Goal: Information Seeking & Learning: Obtain resource

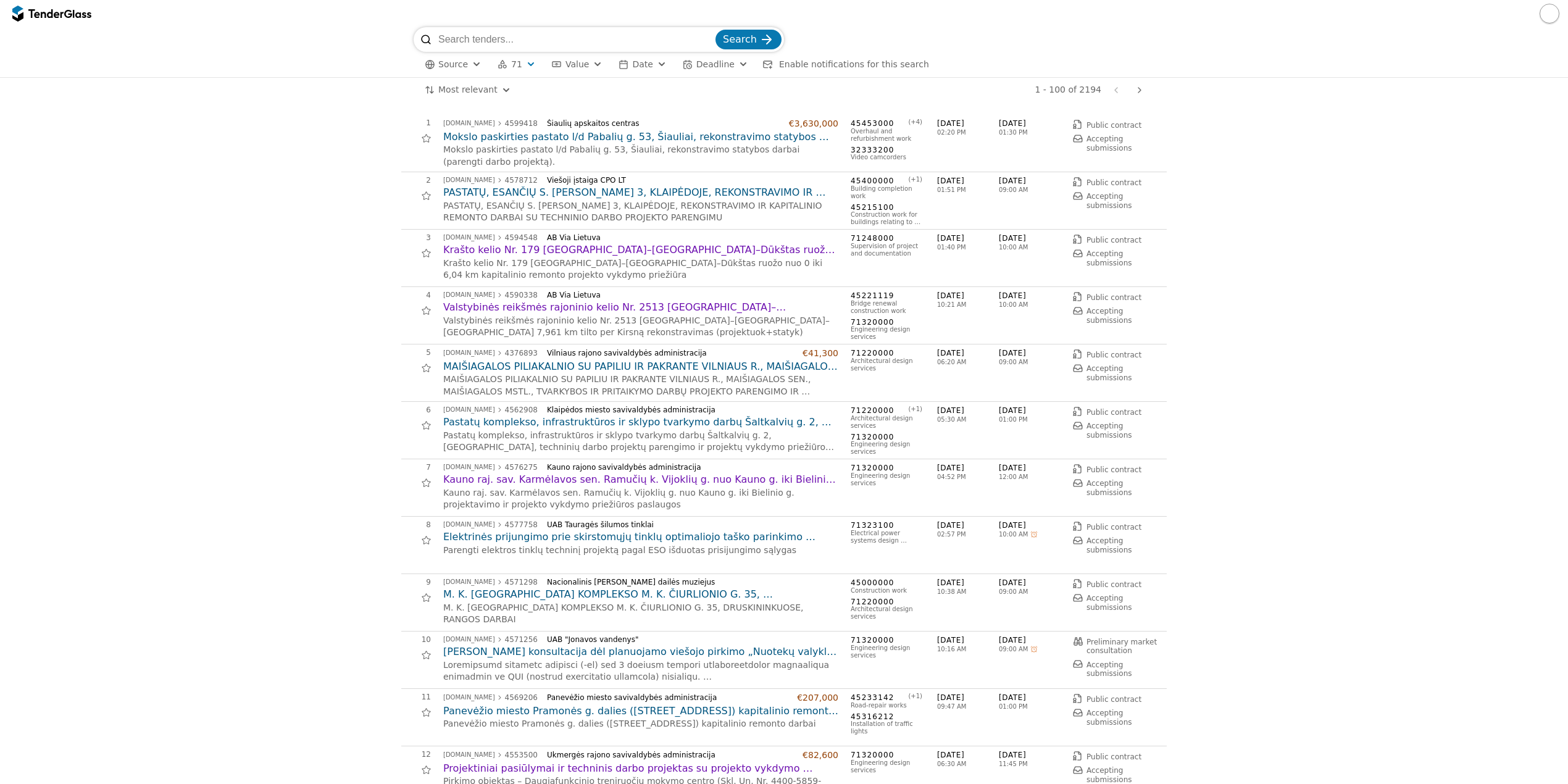
click at [467, 89] on html "Search Source 71 Type Buyer Value Date Deadline Enable notifications for this s…" at bounding box center [784, 392] width 1568 height 784
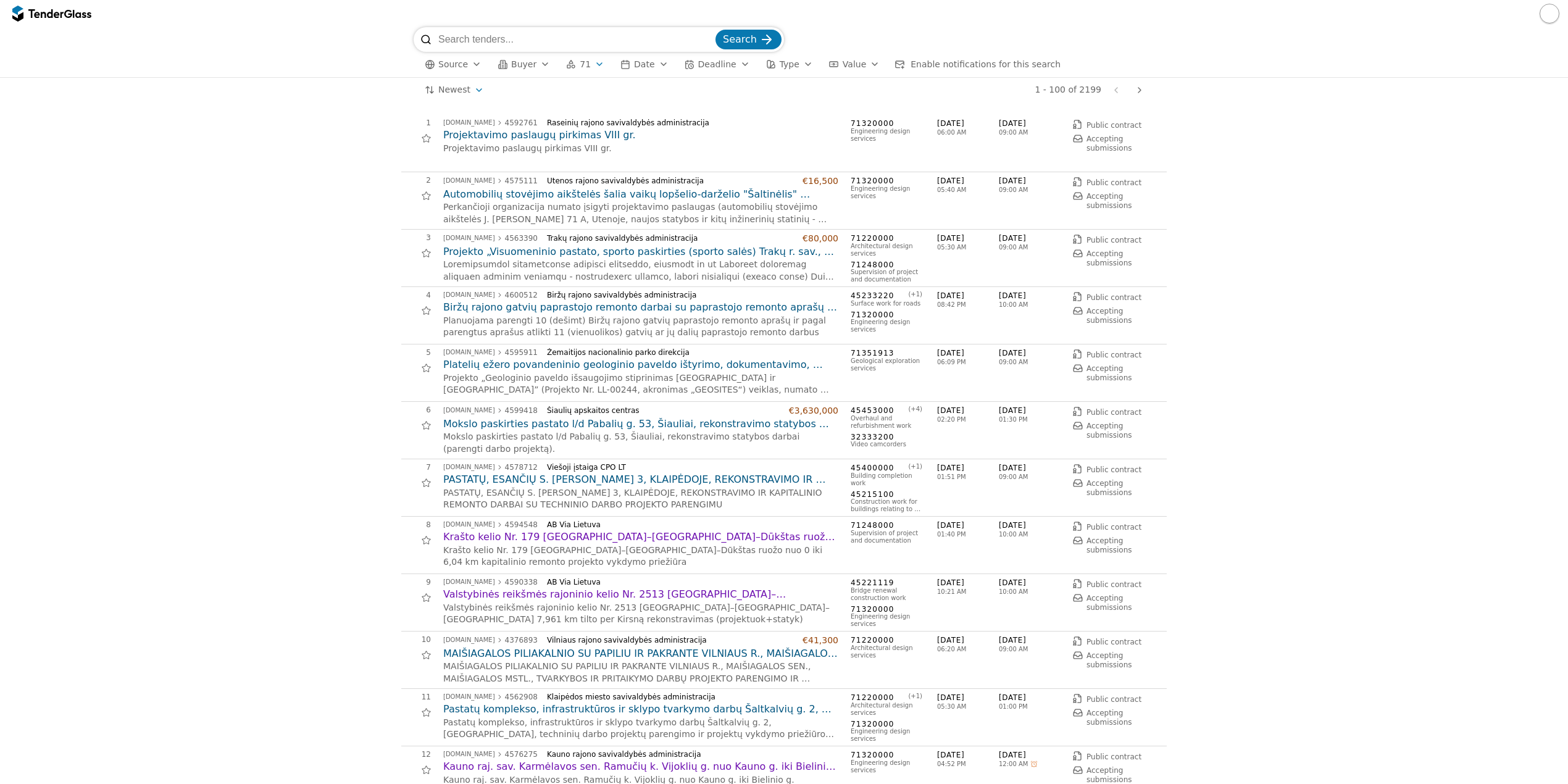
click at [550, 136] on h2 "Projektavimo paslaugų pirkimas VIII gr." at bounding box center [641, 135] width 395 height 14
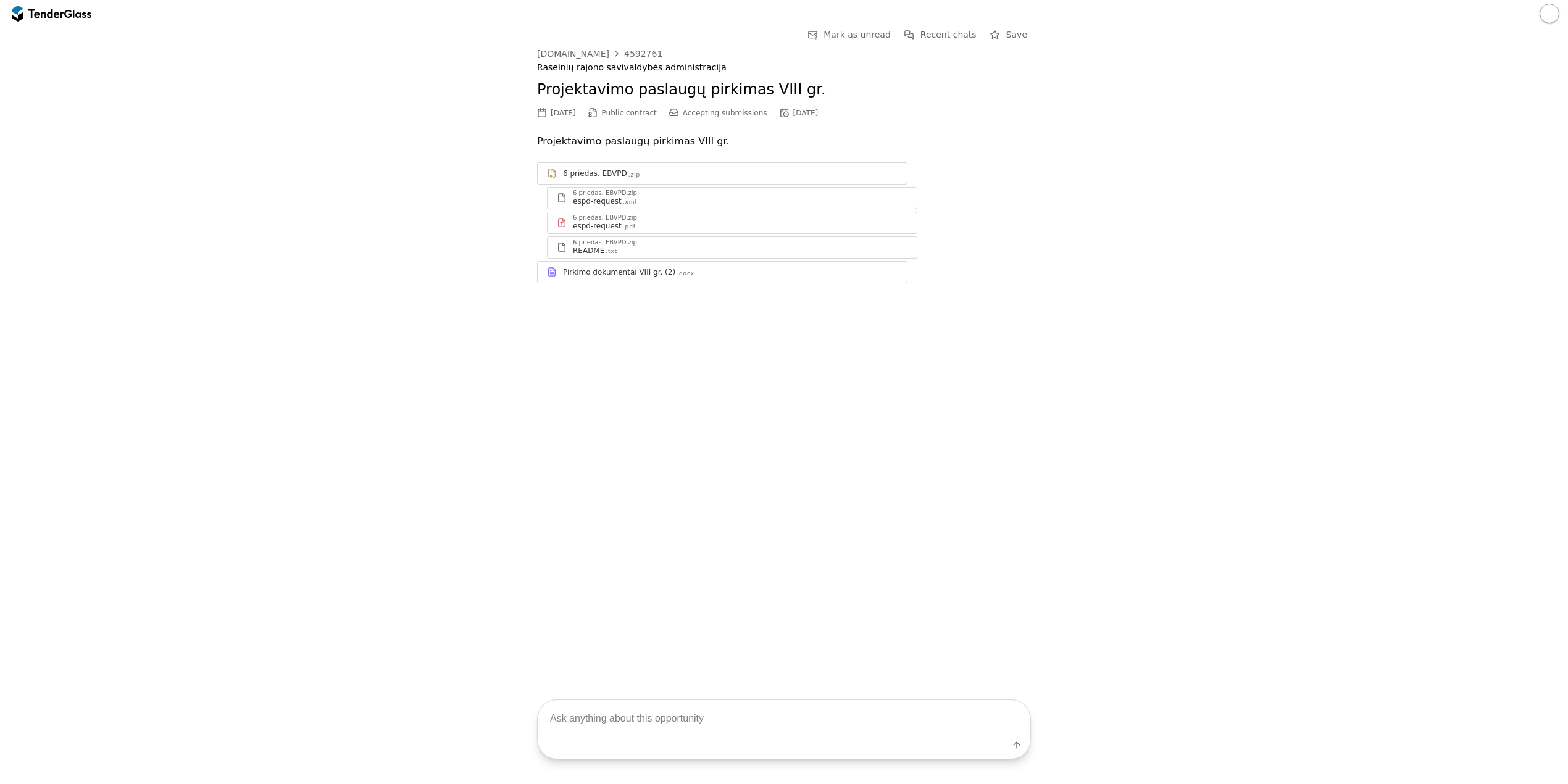
click at [628, 271] on div "Pirkimo dokumentai VIII gr. (2)" at bounding box center [619, 271] width 112 height 9
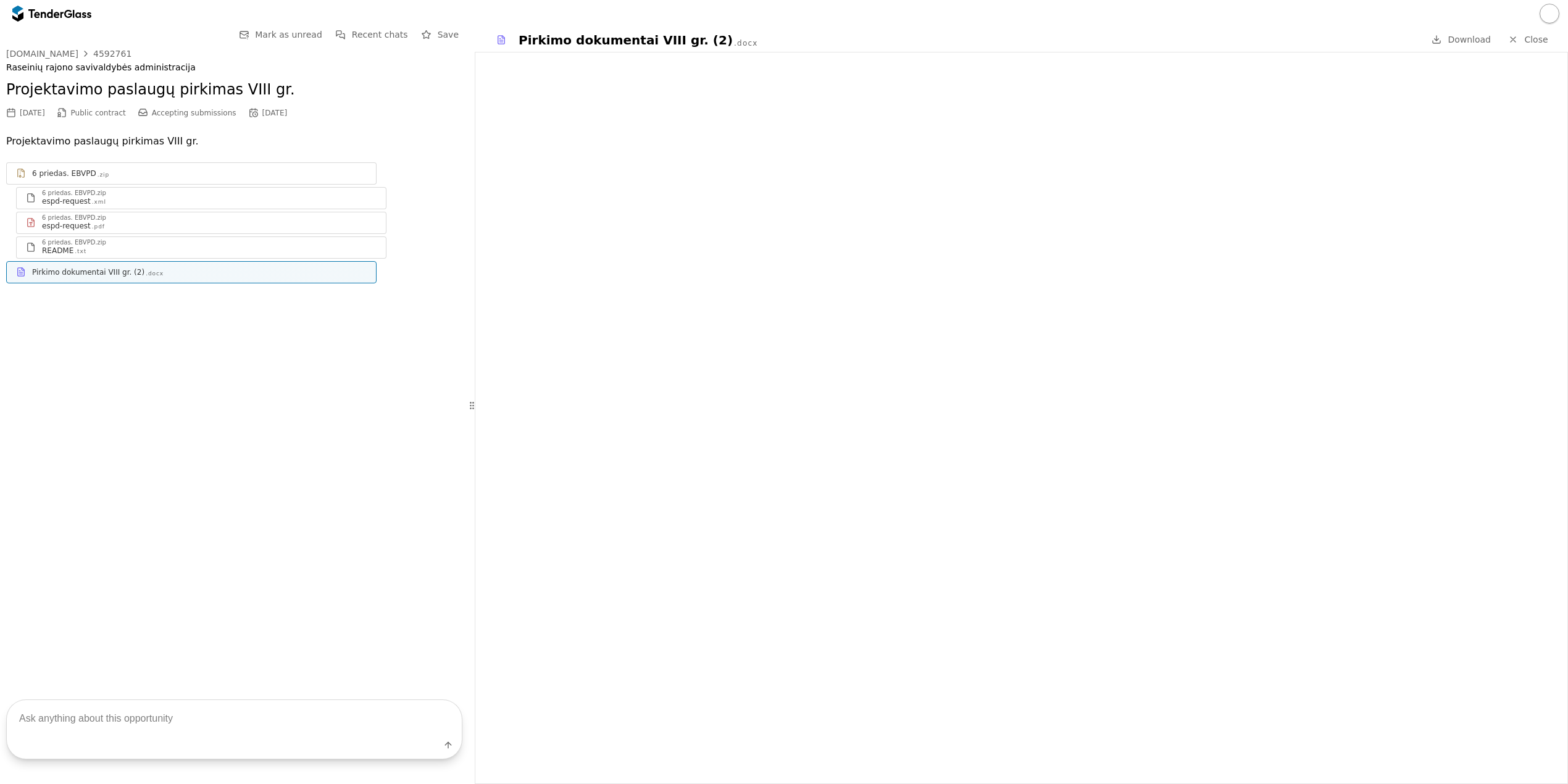
click at [213, 714] on textarea at bounding box center [234, 719] width 455 height 36
type textarea "kokios paslaugos perkamos?"
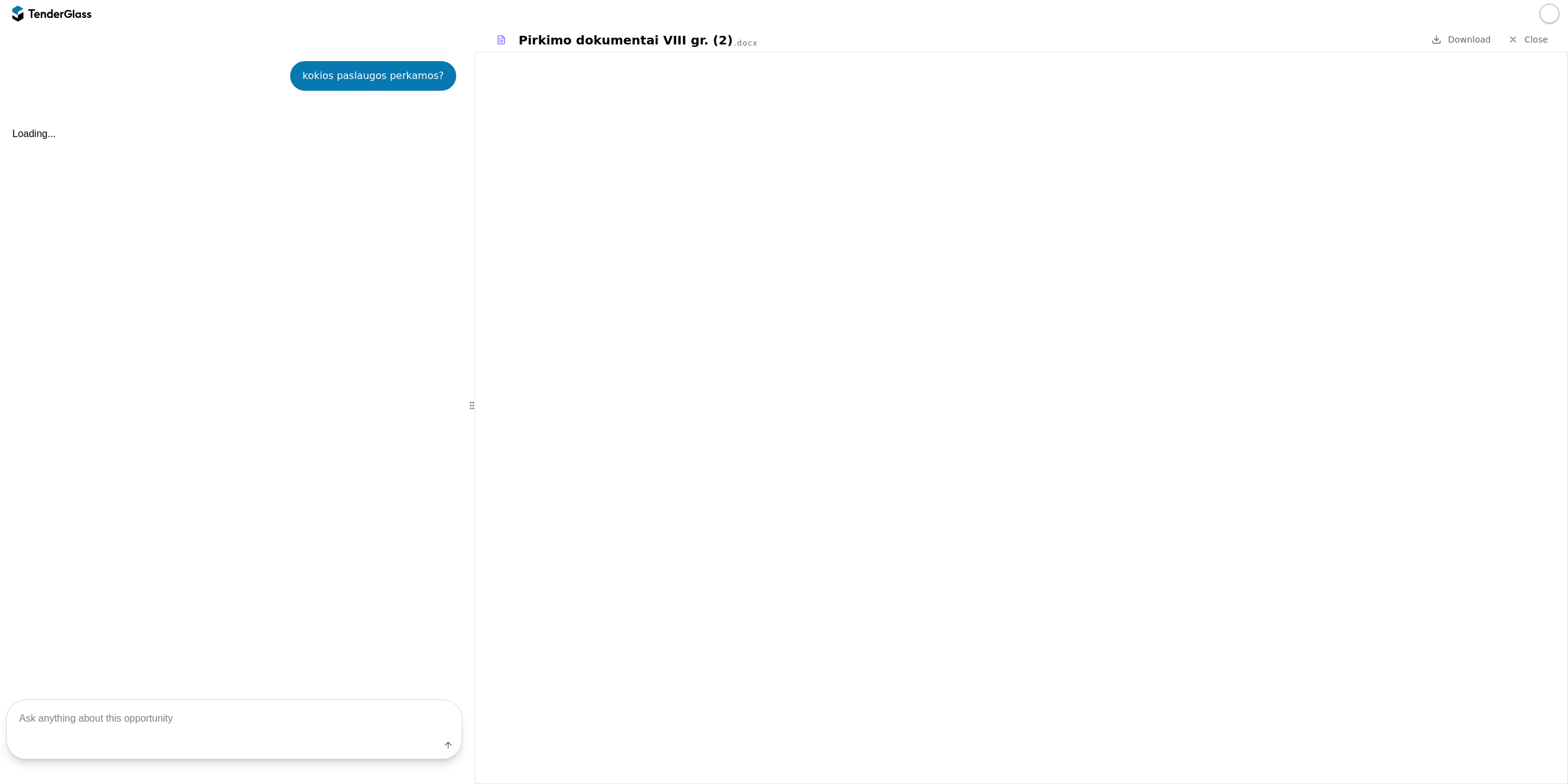
scroll to position [273, 0]
click at [294, 707] on textarea at bounding box center [234, 719] width 455 height 36
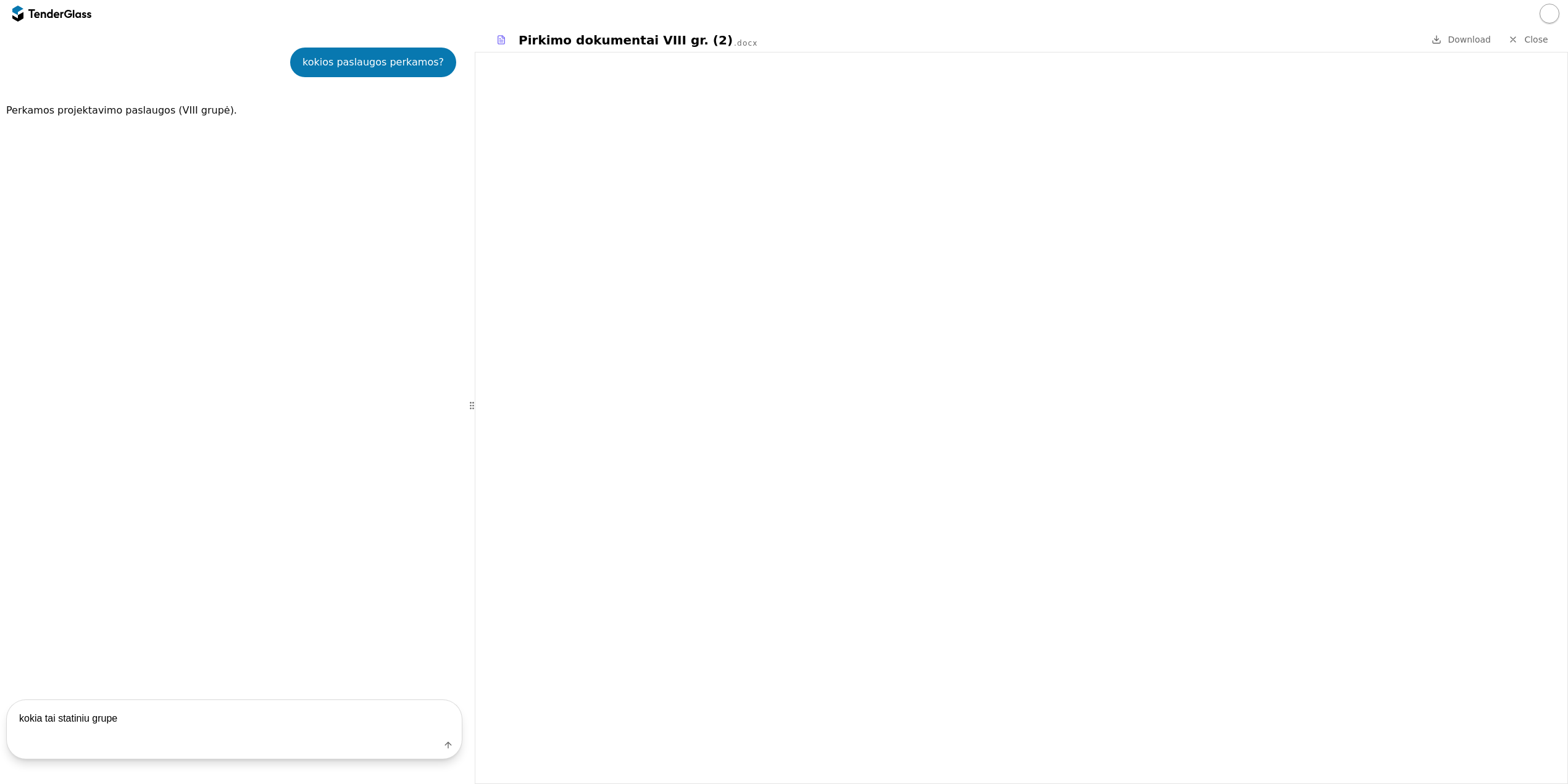
type textarea "kokia tai statiniu grupe?"
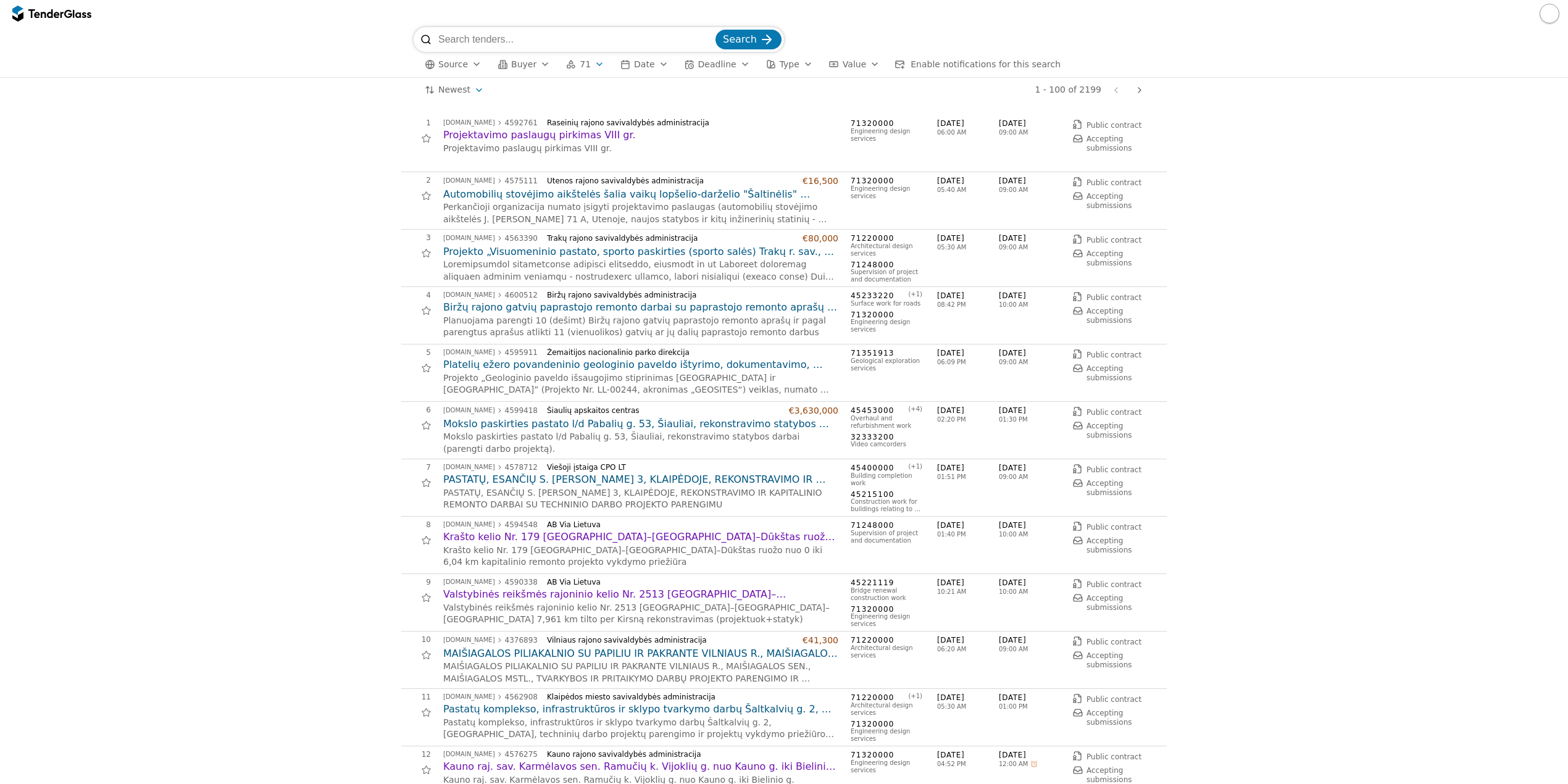
click at [650, 361] on h2 "Platelių ežero povandeninio geologinio paveldo ištyrimo, dokumentavimo, apsaugo…" at bounding box center [641, 365] width 395 height 14
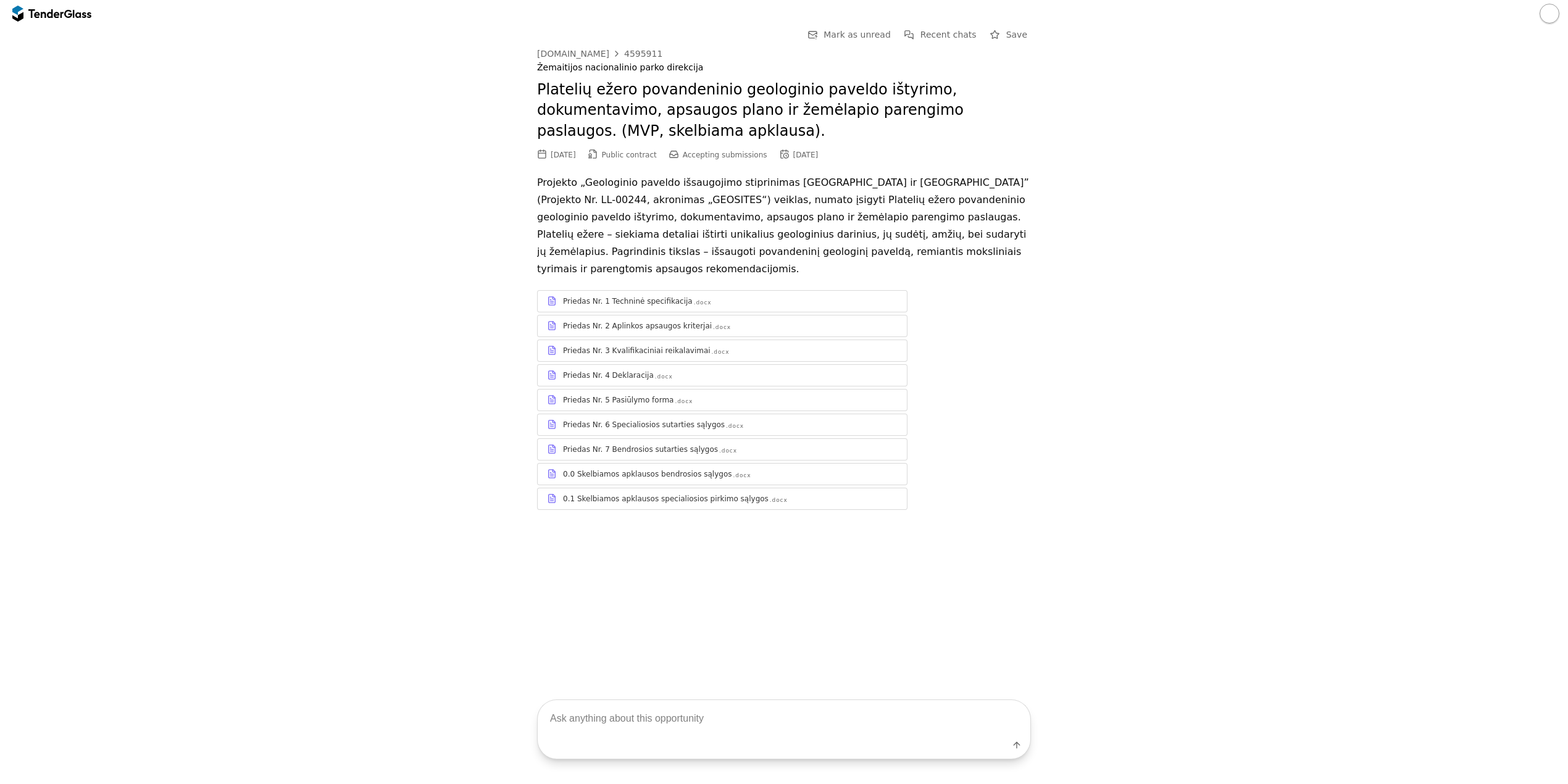
click at [655, 495] on div "0.1 Skelbiamos apklausos specialiosios pirkimo sąlygos" at bounding box center [666, 499] width 206 height 9
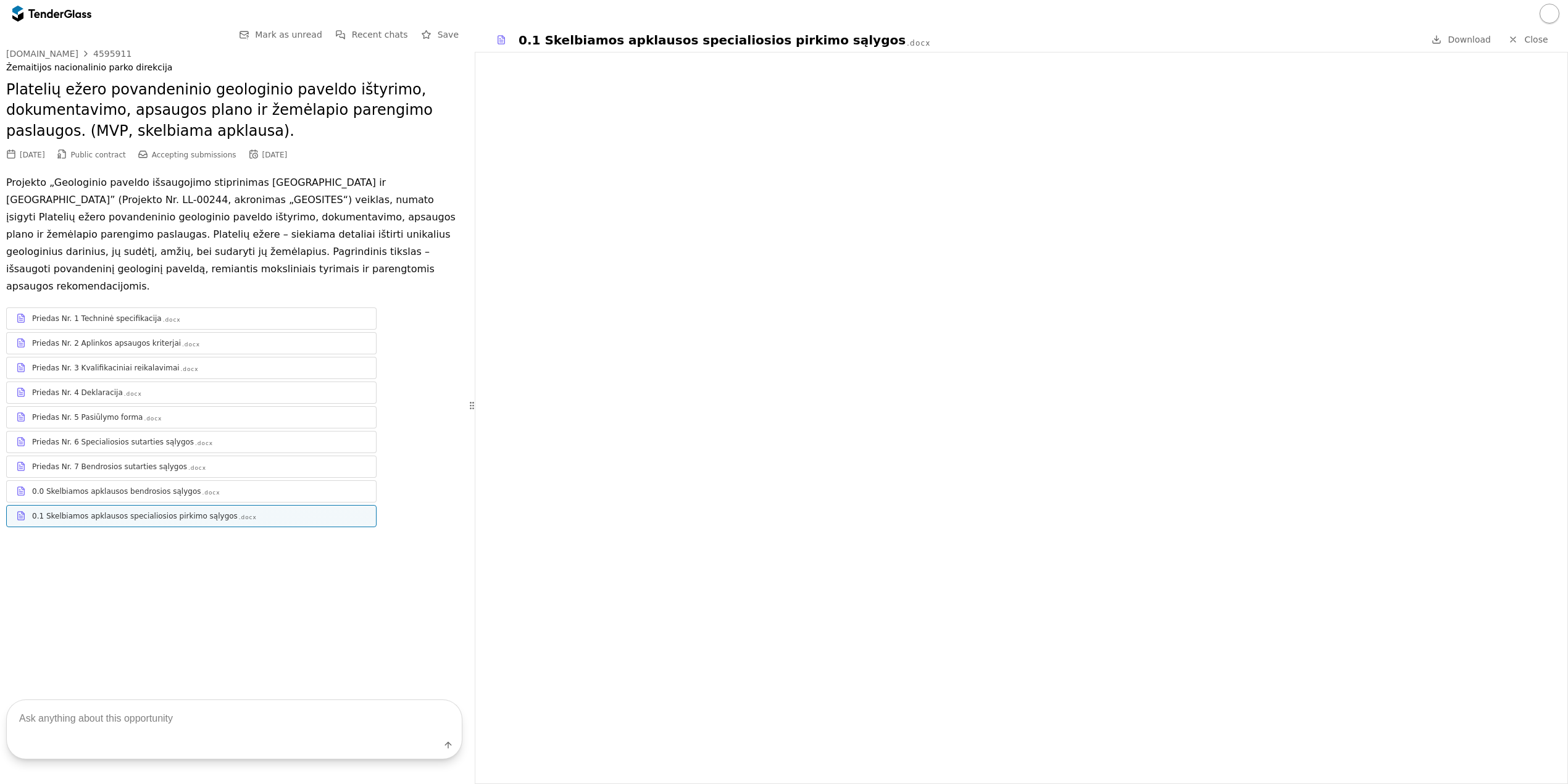
click at [127, 364] on div "Priedas Nr. 3 Kvalifikaciniai reikalavimai" at bounding box center [105, 368] width 147 height 9
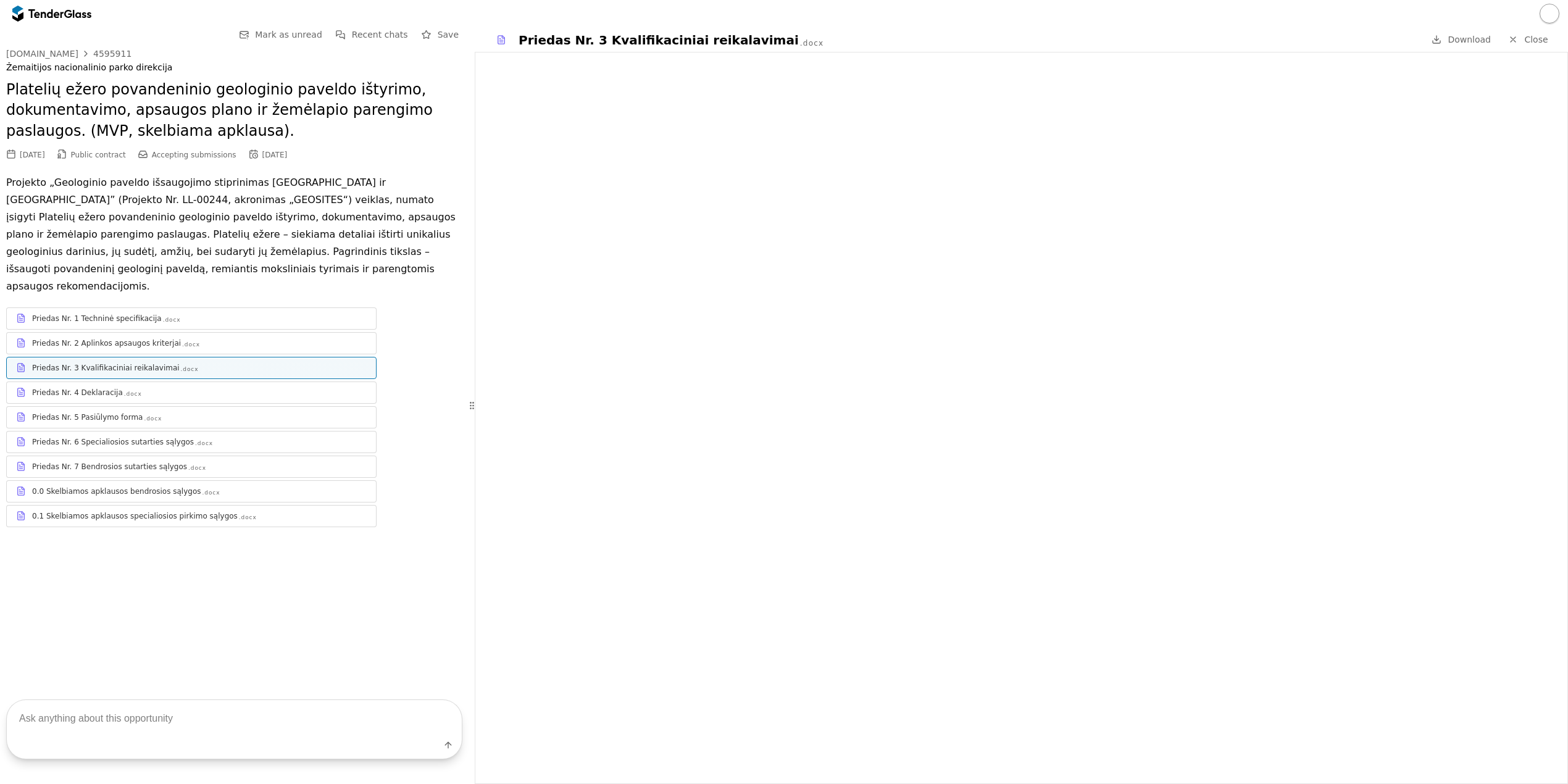
click at [213, 314] on div "Priedas Nr. 1 Techninė specifikacija .docx" at bounding box center [199, 318] width 335 height 9
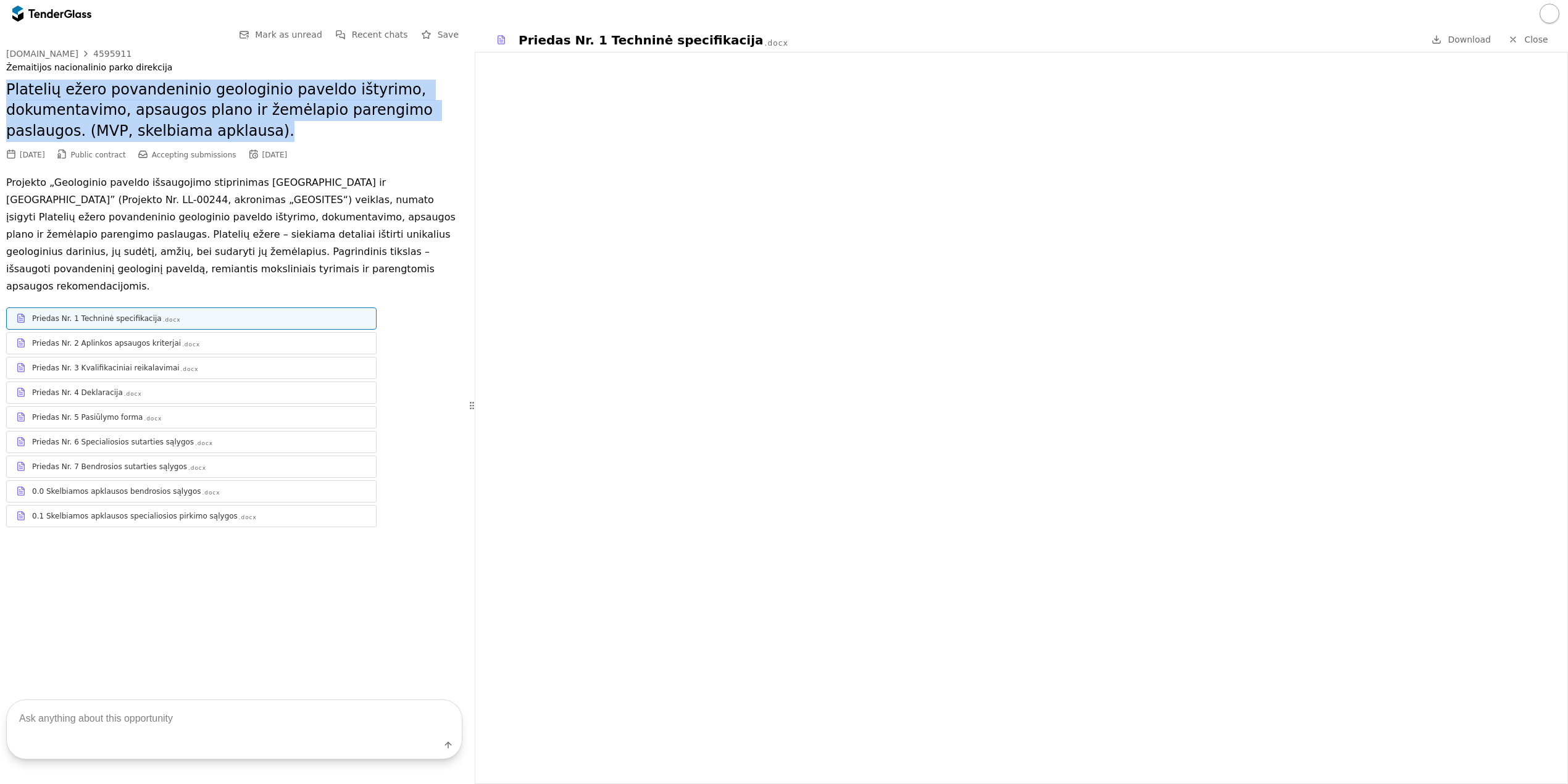
drag, startPoint x: 202, startPoint y: 129, endPoint x: -8, endPoint y: 90, distance: 213.6
click at [0, 90] on html "Go Back Mark as unread Recent chats Save [DOMAIN_NAME] 4595911 Žemaitijos nacio…" at bounding box center [784, 392] width 1568 height 784
copy h2 "Platelių ežero povandeninio geologinio paveldo ištyrimo, dokumentavimo, apsaugo…"
click at [1471, 40] on span "Download" at bounding box center [1469, 39] width 43 height 9
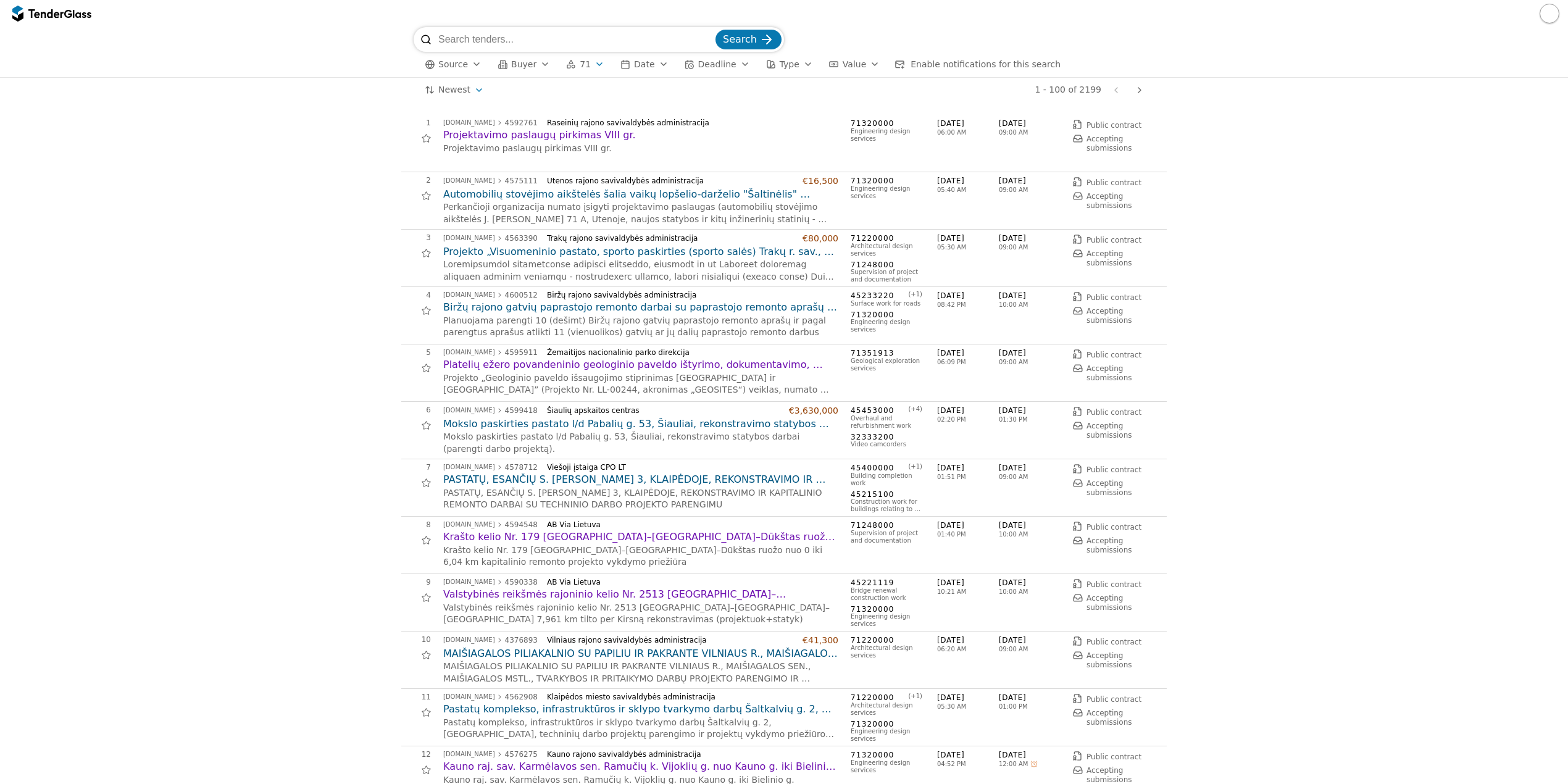
click at [464, 84] on html "Search Source Buyer 71 Date Deadline Type Value Enable notifications for this s…" at bounding box center [784, 392] width 1568 height 784
click at [527, 65] on html "Search Source Buyer 71 Date Deadline Type Value Enable notifications for this s…" at bounding box center [784, 392] width 1568 height 784
click at [531, 60] on button "Buyer" at bounding box center [524, 65] width 62 height 16
click at [605, 58] on div "Source Buyer 71 Date Deadline Type Value Enable notifications for this search A…" at bounding box center [784, 64] width 741 height 25
click at [596, 61] on button "71" at bounding box center [586, 65] width 48 height 16
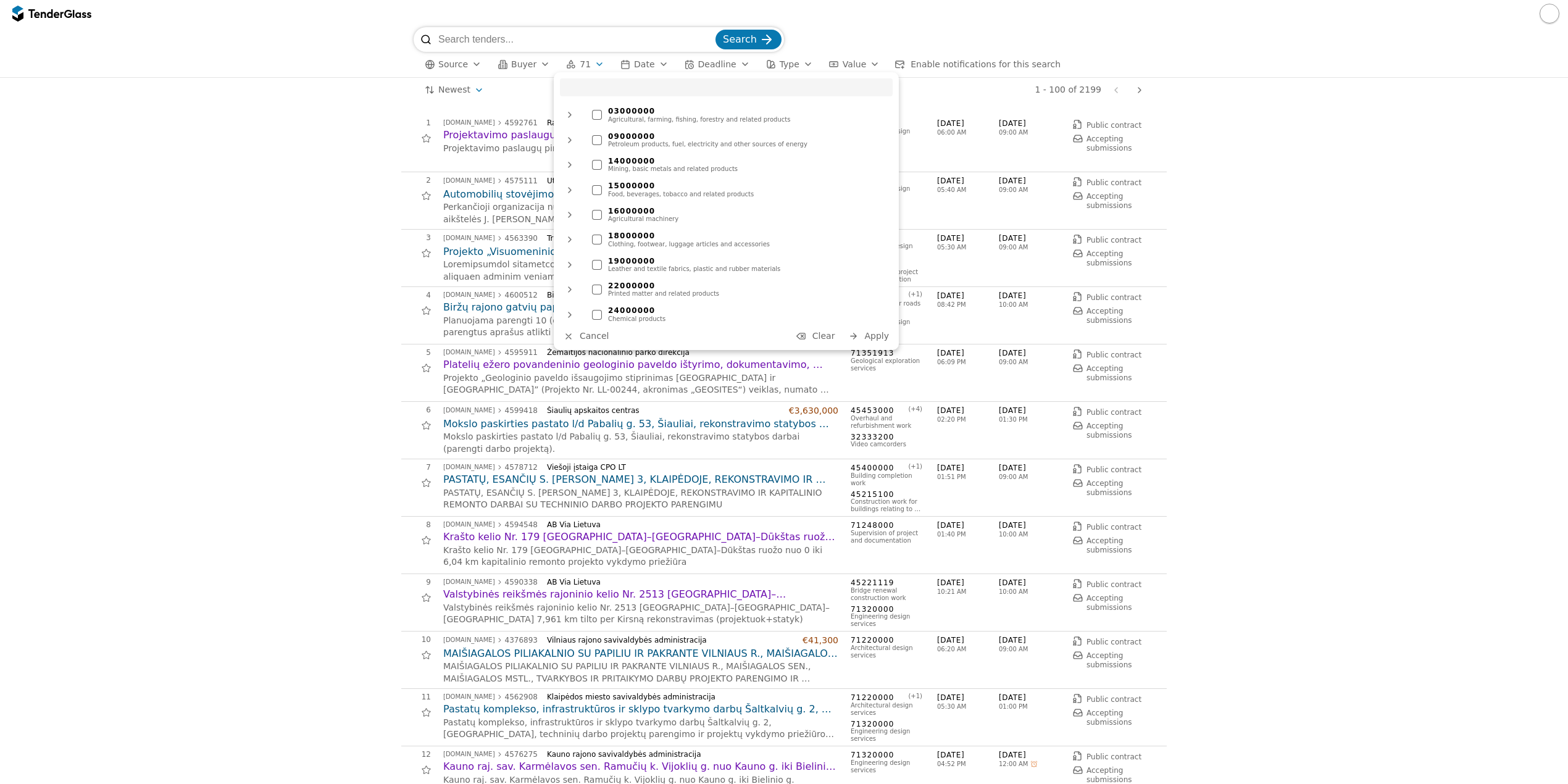
click at [839, 333] on button "Clear" at bounding box center [816, 336] width 46 height 16
click at [860, 341] on button "Apply" at bounding box center [869, 336] width 48 height 16
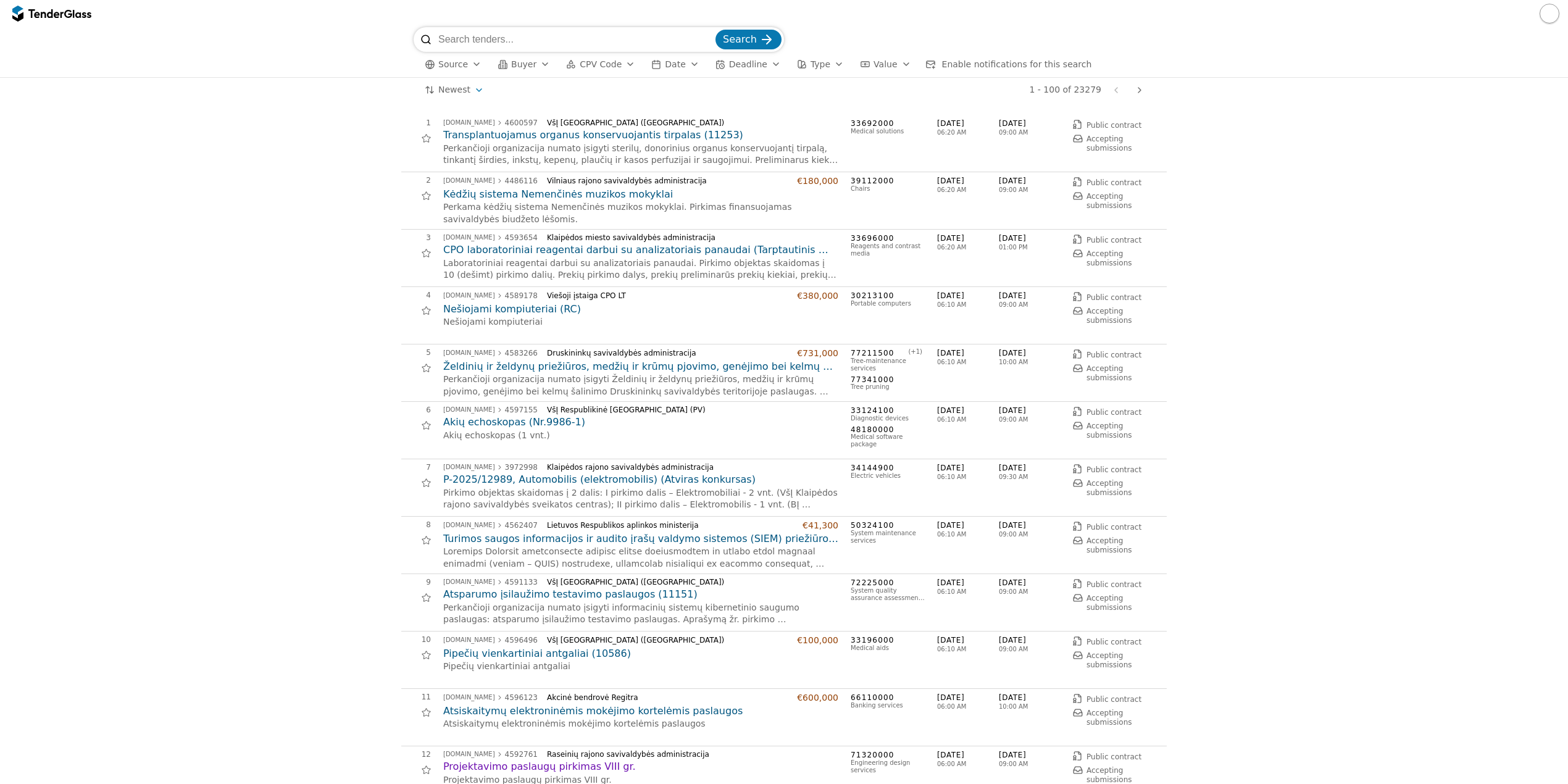
click at [519, 66] on span "Buyer" at bounding box center [524, 64] width 25 height 9
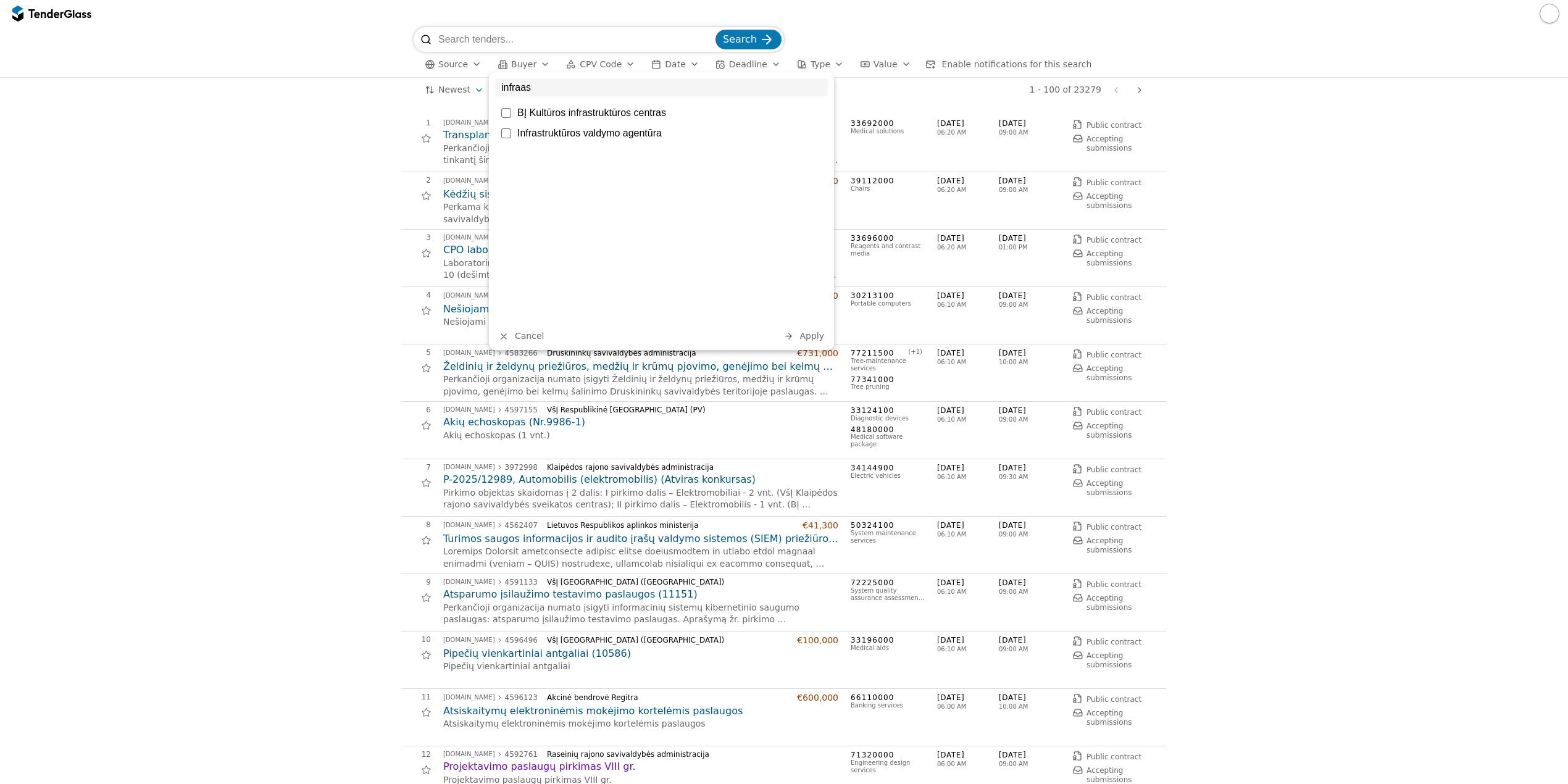
type input "infraas"
click at [629, 136] on div "Infrastruktūros valdymo agentūra" at bounding box center [669, 134] width 304 height 12
click at [823, 327] on div "infraas BĮ Kultūros infrastruktūros centras Infrastruktūros valdymo agentūra Ca…" at bounding box center [661, 211] width 345 height 278
click at [807, 337] on span "Apply" at bounding box center [811, 335] width 25 height 9
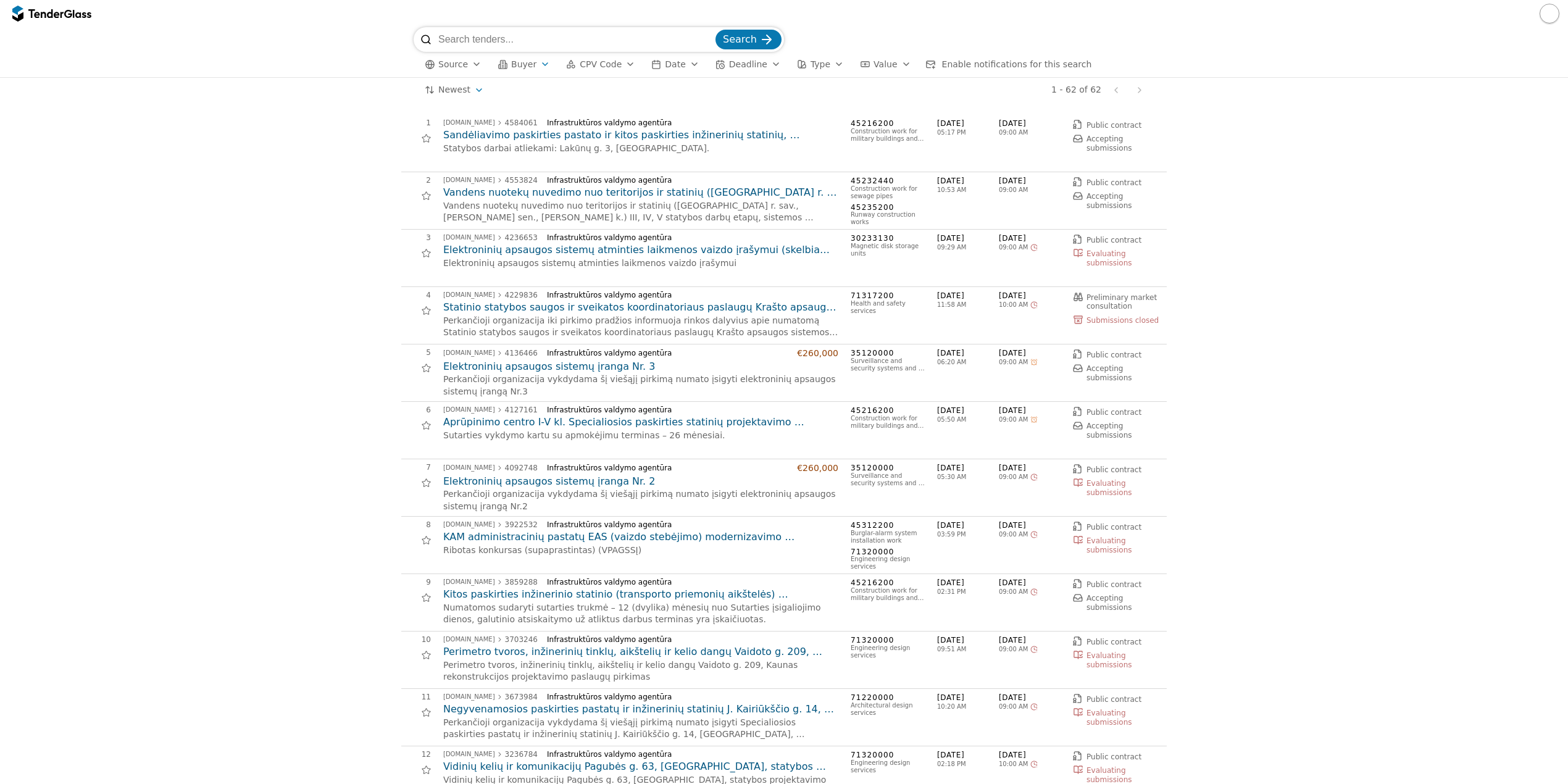
click at [582, 136] on h2 "Sandėliavimo paskirties pastato ir kitos paskirties inžinerinių statinių, [GEOG…" at bounding box center [641, 135] width 395 height 14
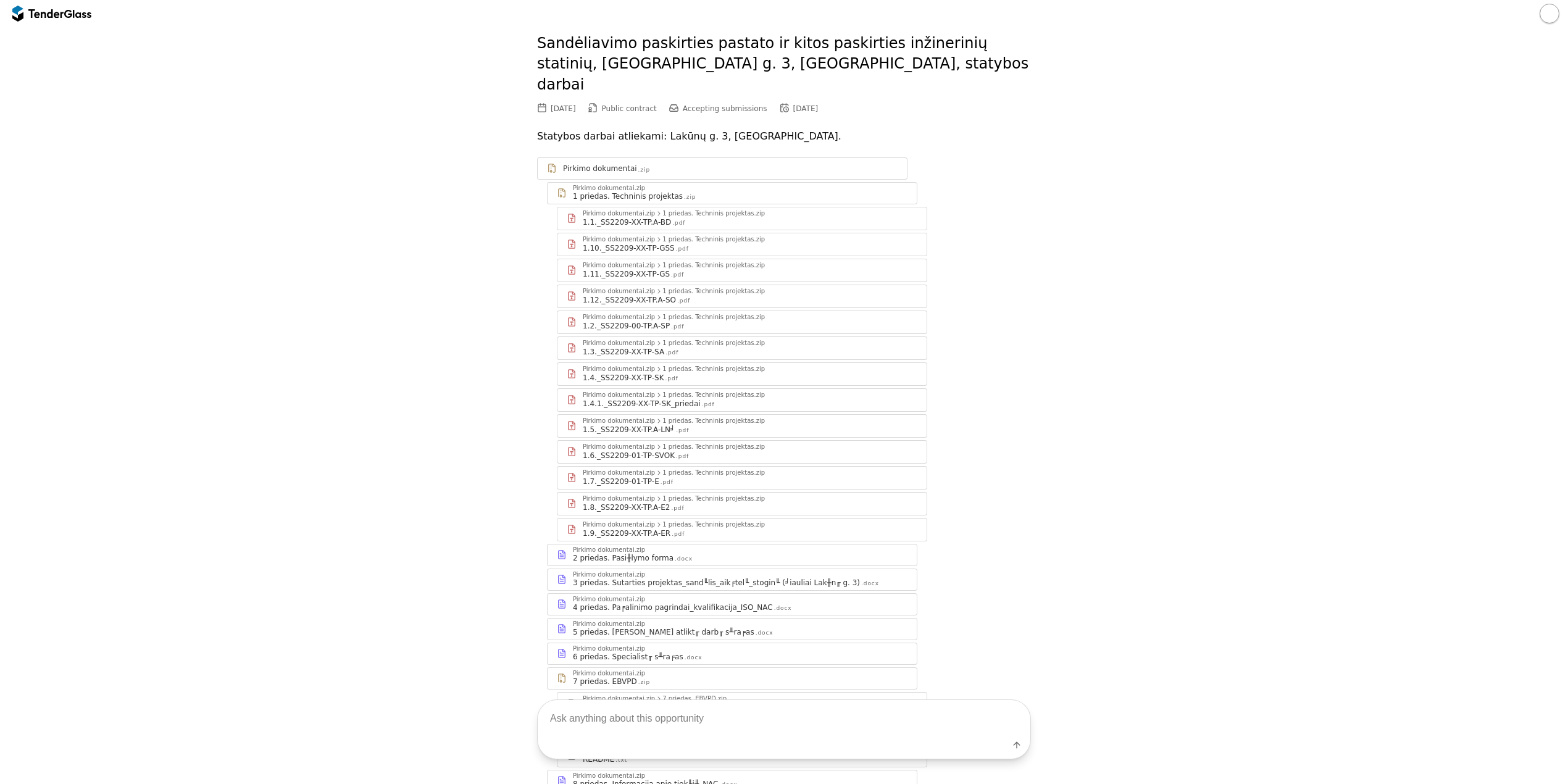
scroll to position [123, 0]
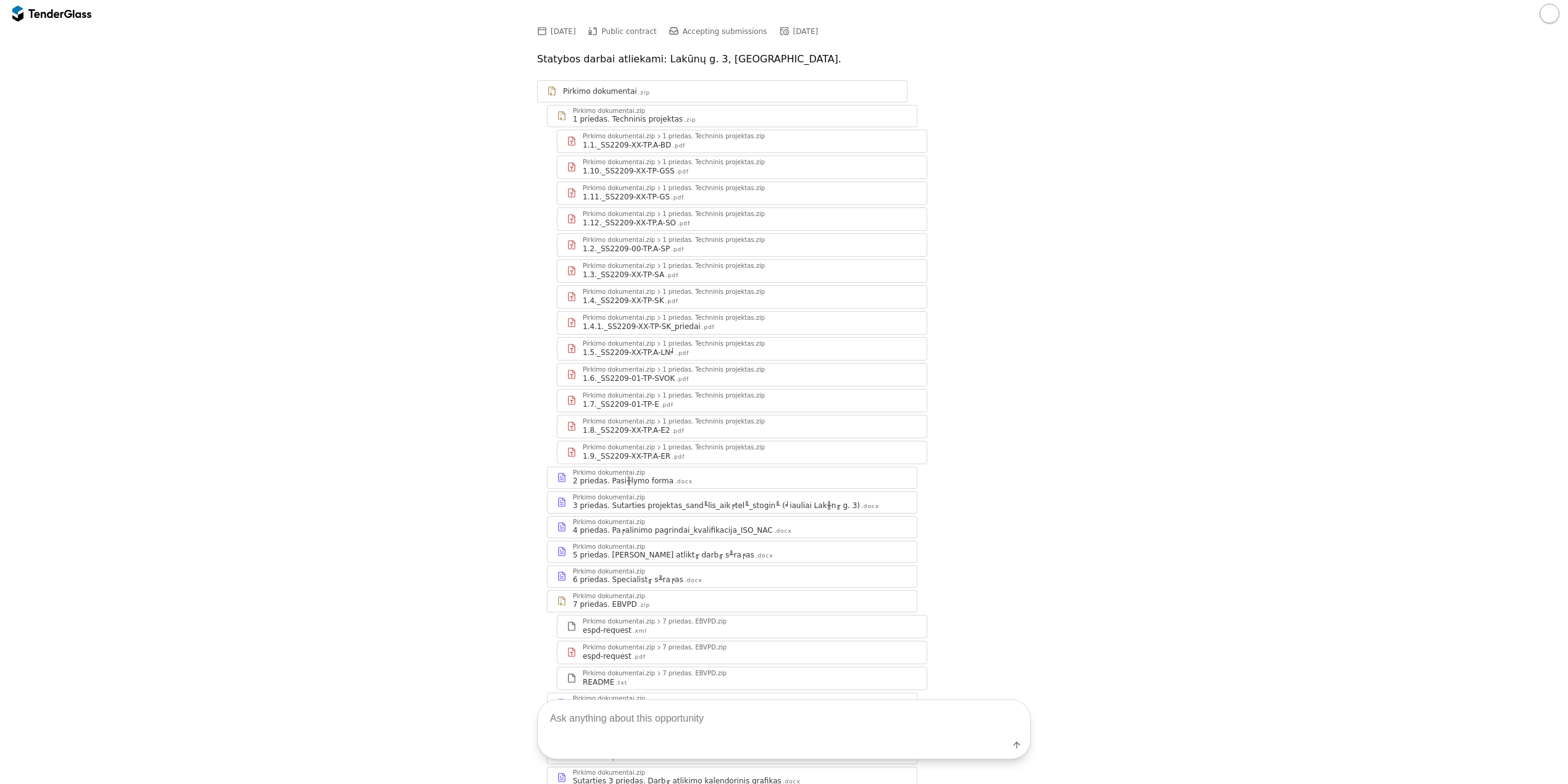
click at [728, 470] on div "Pirkimo dokumentai.zip" at bounding box center [740, 473] width 335 height 6
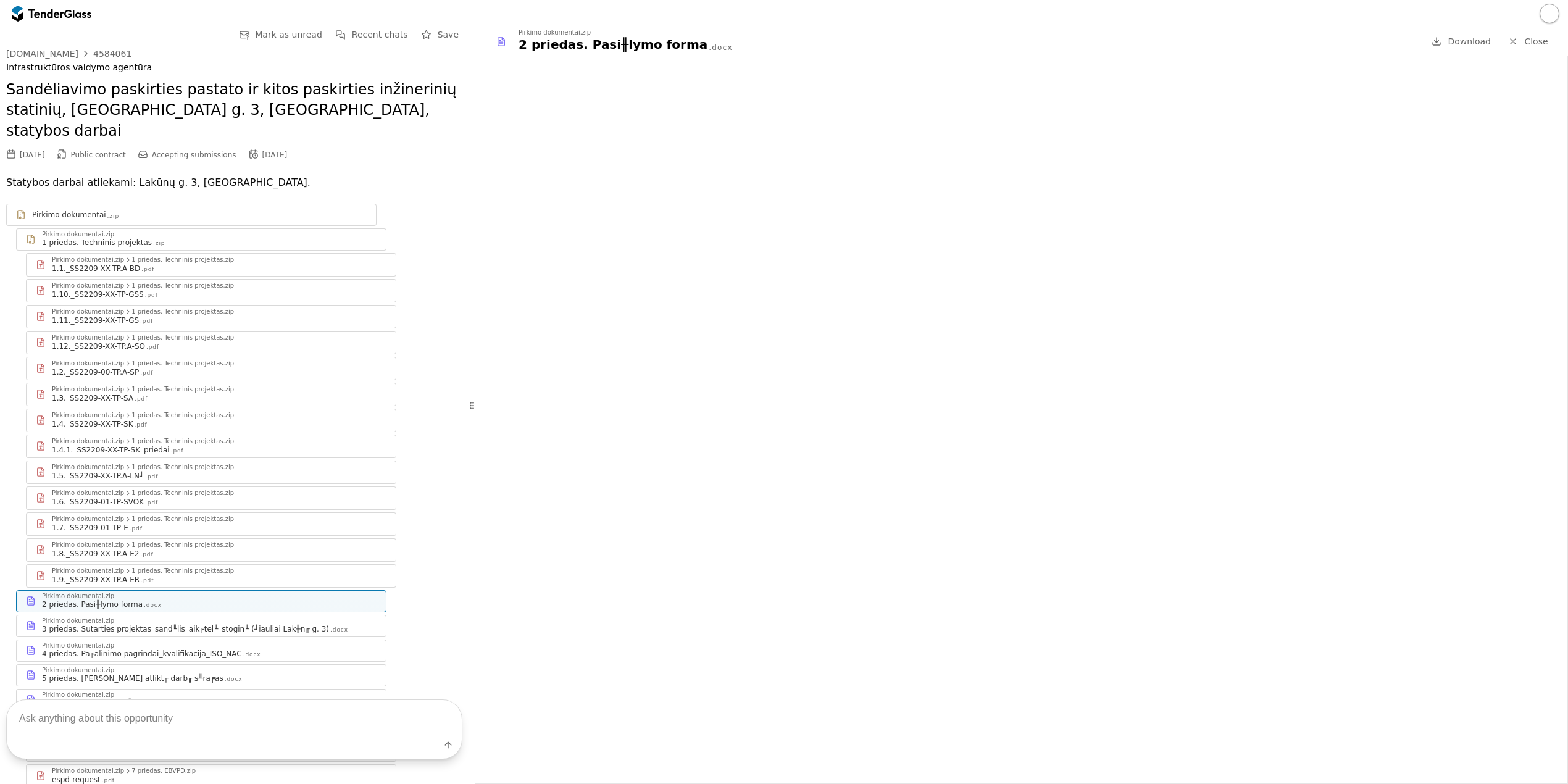
click at [46, 13] on div at bounding box center [46, 13] width 34 height 8
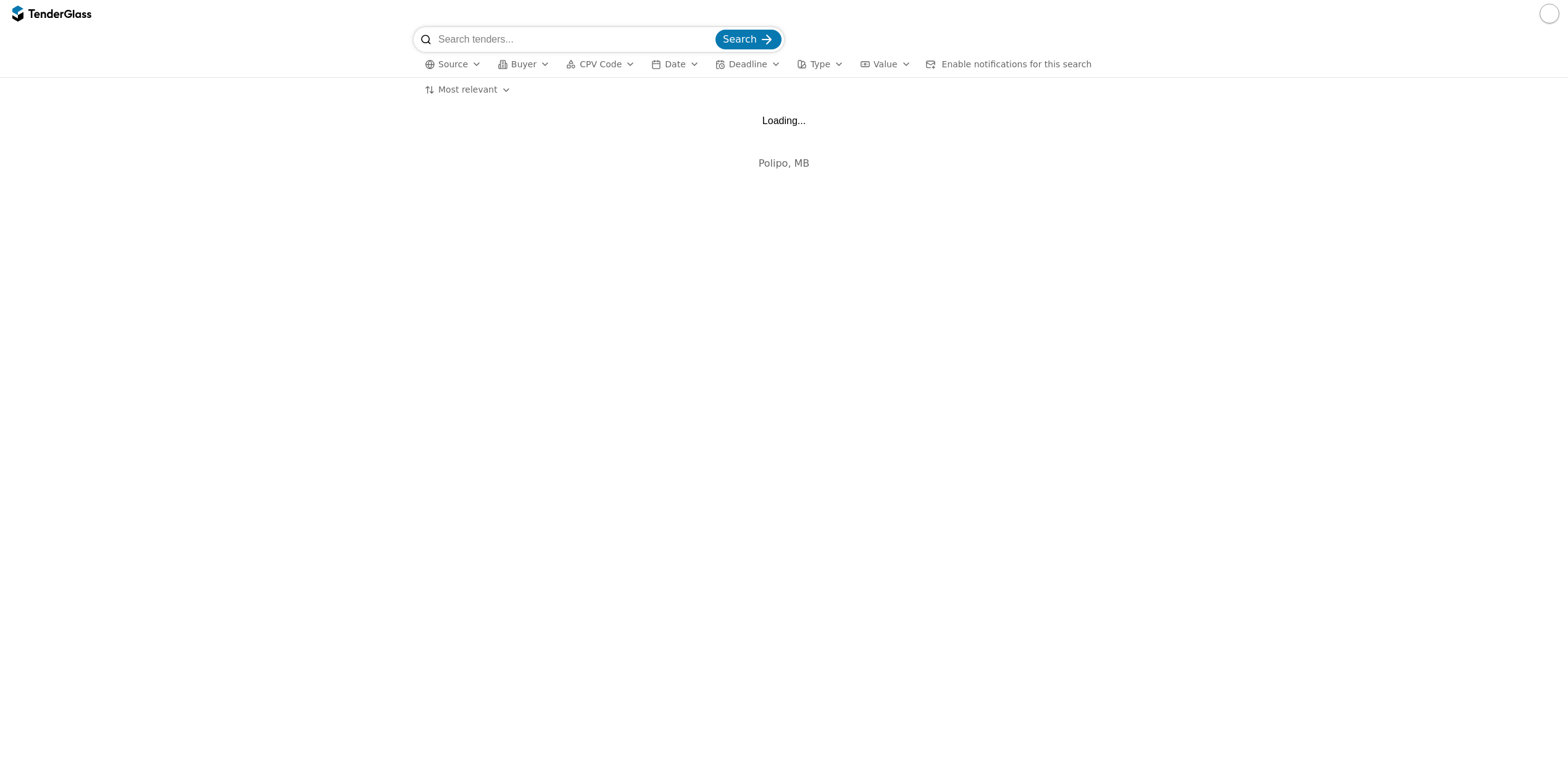
click at [536, 69] on div "button" at bounding box center [545, 64] width 34 height 32
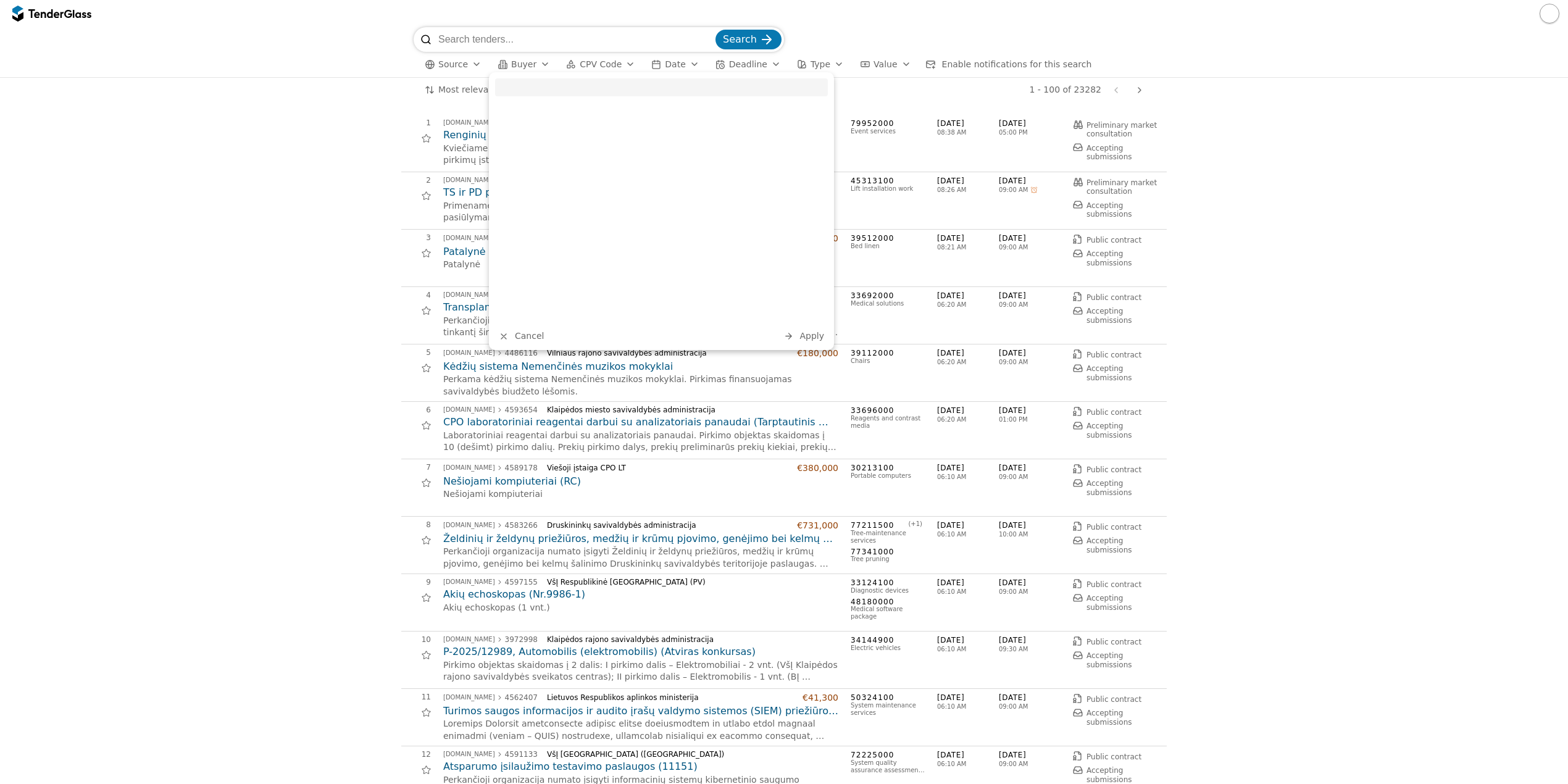
click at [529, 339] on span "Cancel" at bounding box center [530, 335] width 29 height 9
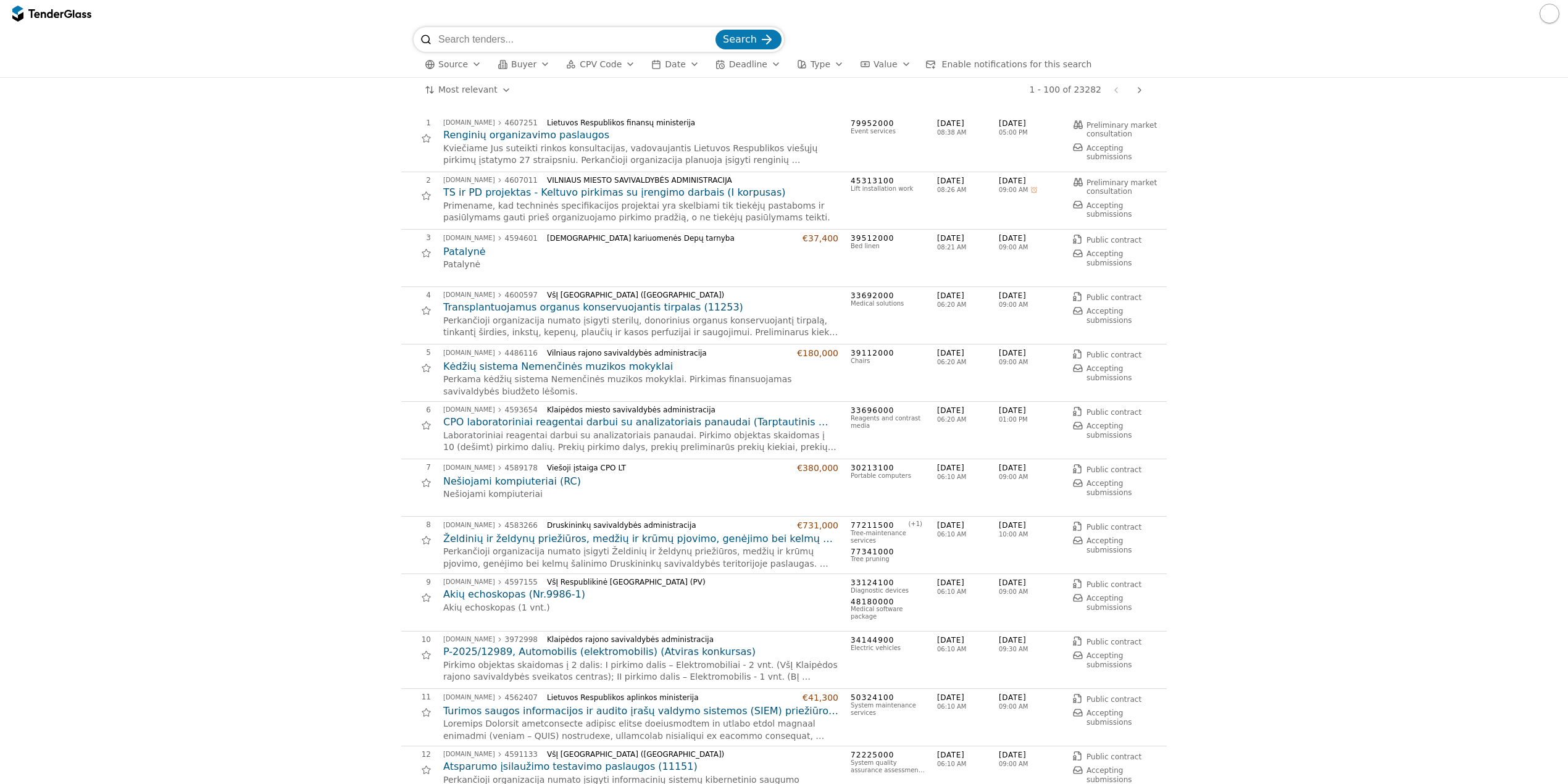
click at [443, 93] on html "Search Source Buyer CPV Code Date Deadline Type Value Enable notifications for …" at bounding box center [784, 392] width 1568 height 784
click at [533, 65] on div "button" at bounding box center [545, 64] width 34 height 32
